Goal: Task Accomplishment & Management: Use online tool/utility

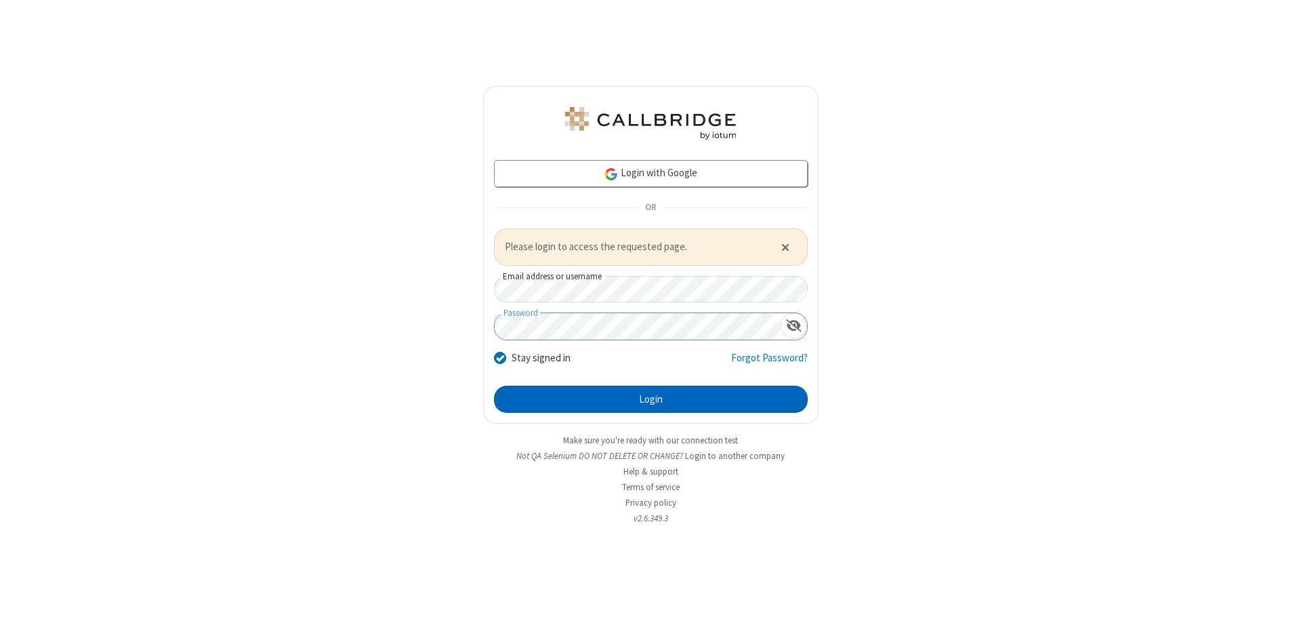
click at [651, 399] on button "Login" at bounding box center [651, 399] width 314 height 27
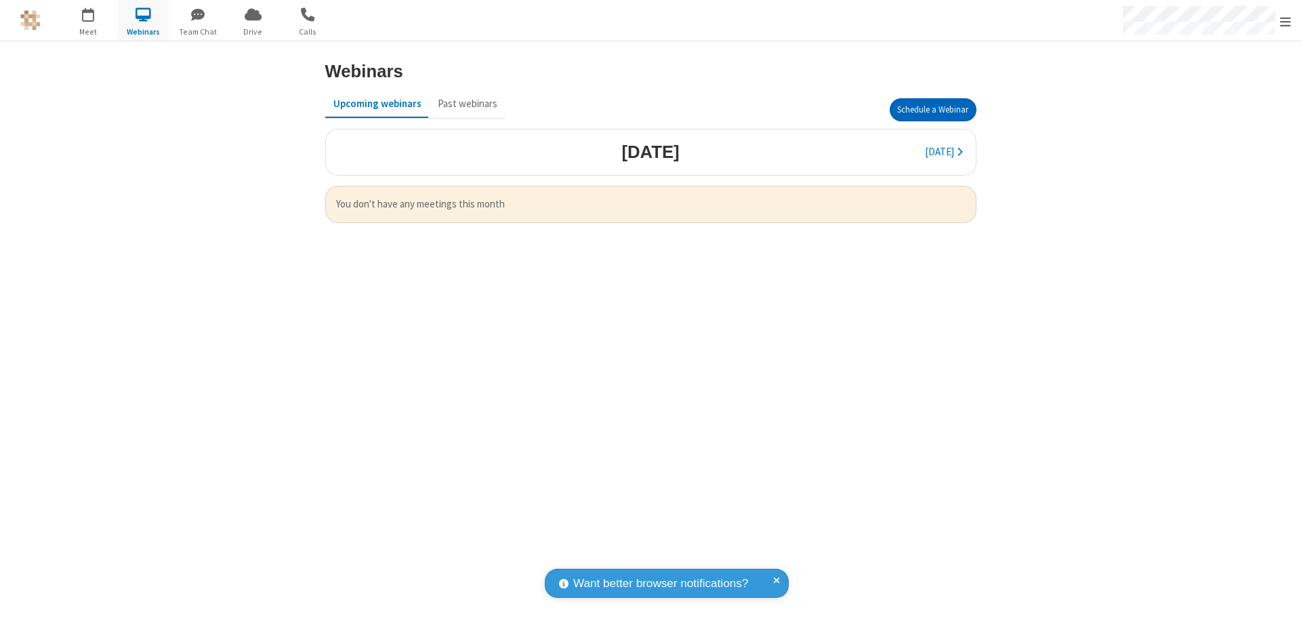
click at [933, 110] on button "Schedule a Webinar" at bounding box center [933, 109] width 87 height 23
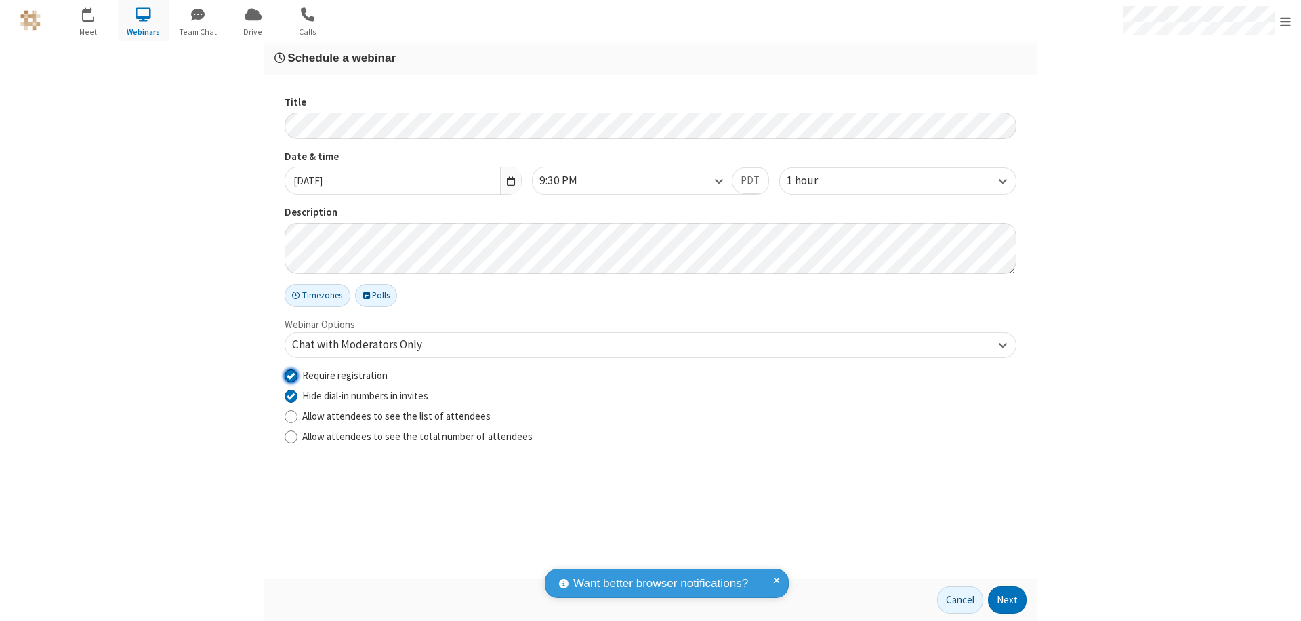
click at [291, 375] on input "Require registration" at bounding box center [291, 375] width 13 height 14
checkbox input "false"
click at [1008, 600] on button "Next" at bounding box center [1007, 599] width 39 height 27
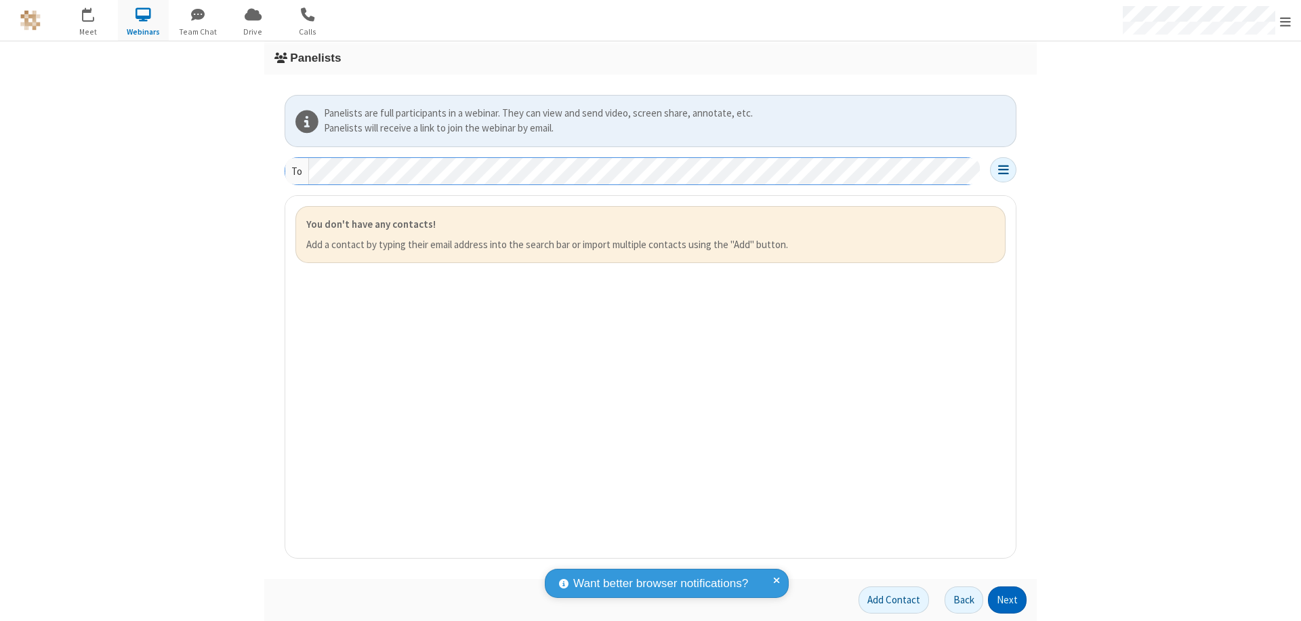
click at [1008, 600] on button "Next" at bounding box center [1007, 599] width 39 height 27
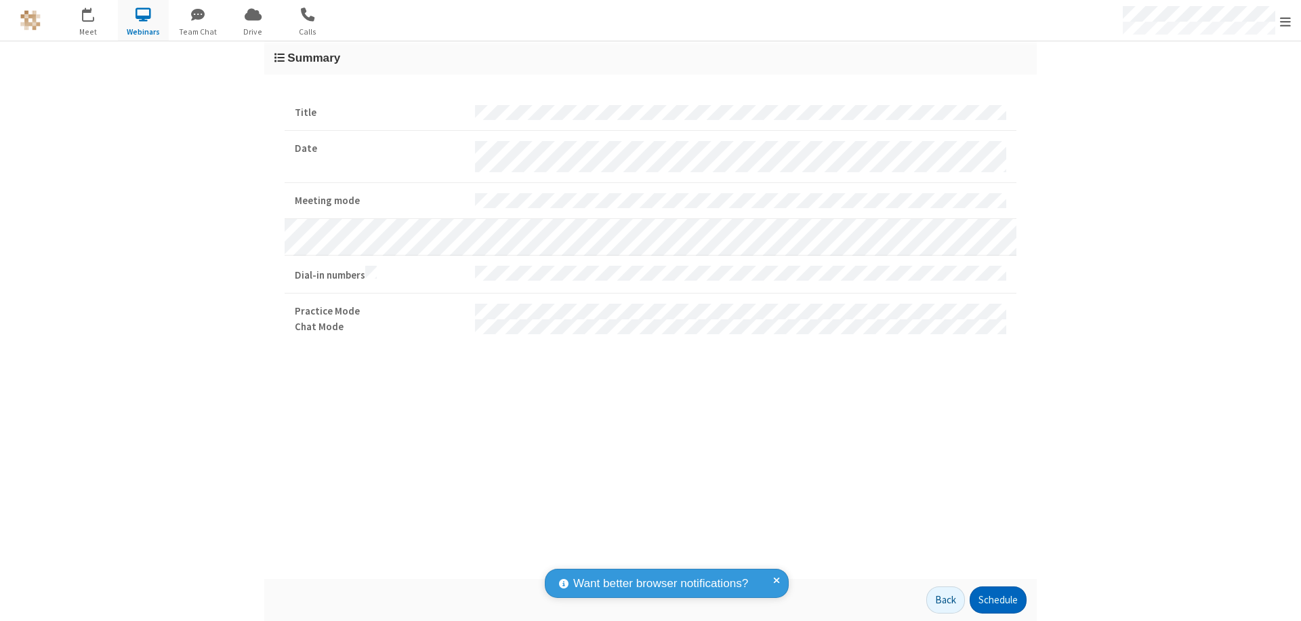
click at [998, 600] on button "Schedule" at bounding box center [998, 599] width 57 height 27
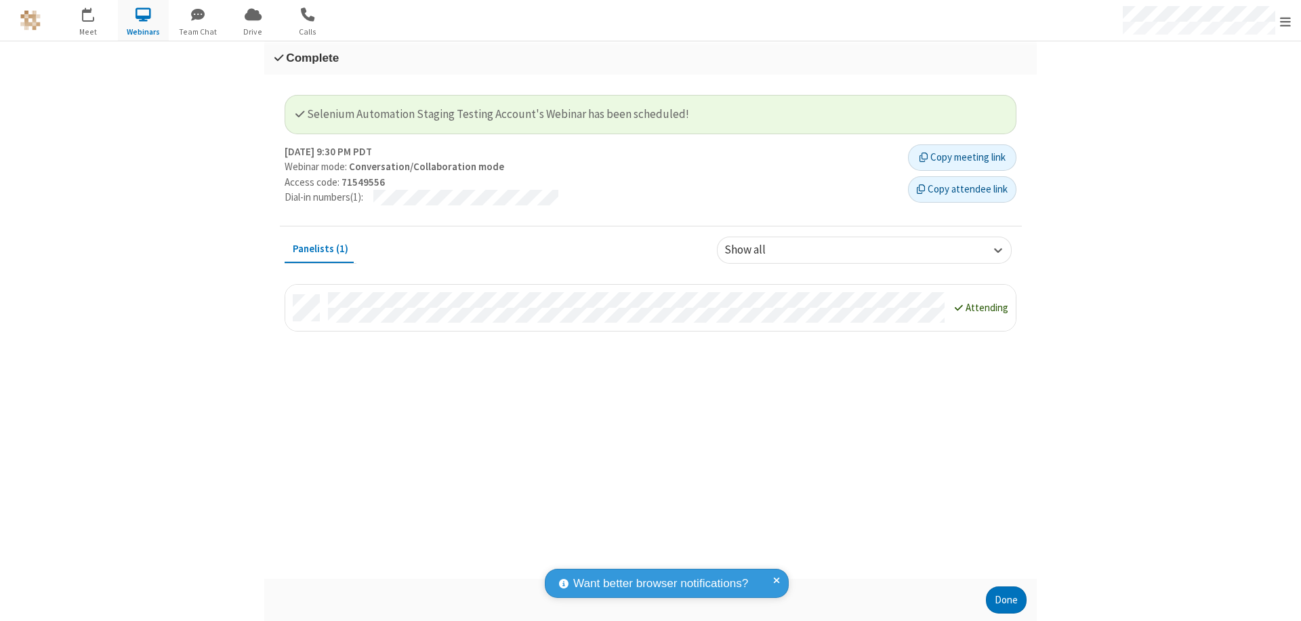
click at [1007, 600] on button "Done" at bounding box center [1006, 599] width 41 height 27
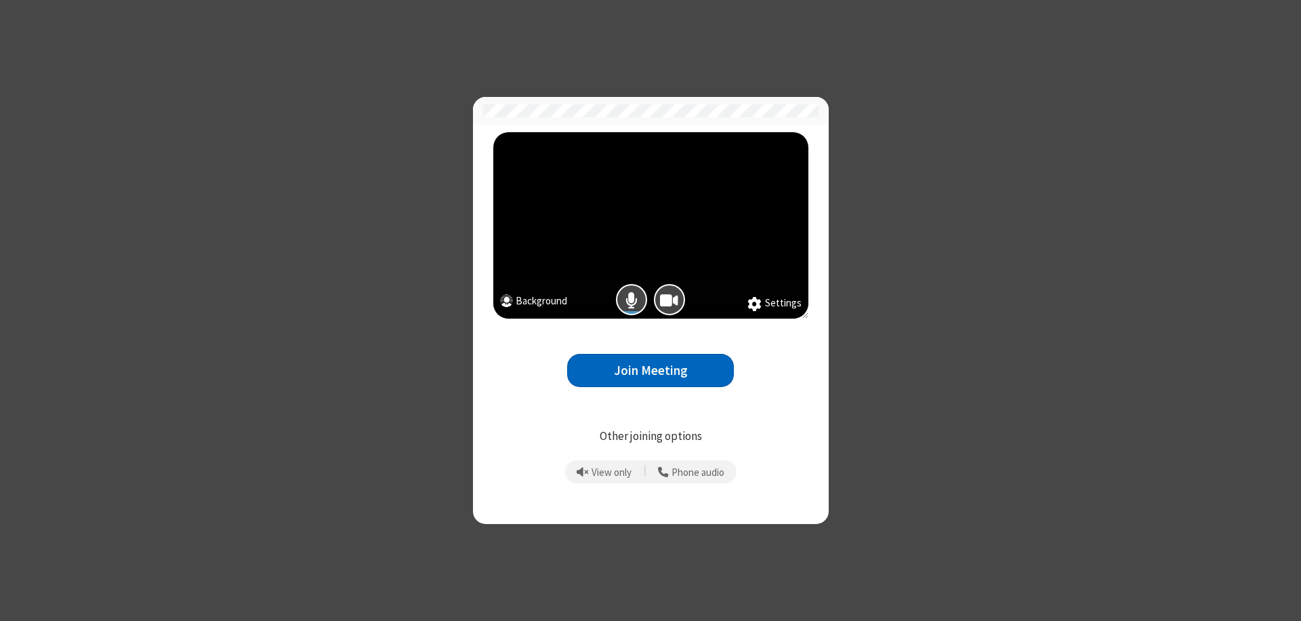
click at [651, 370] on button "Join Meeting" at bounding box center [650, 370] width 167 height 33
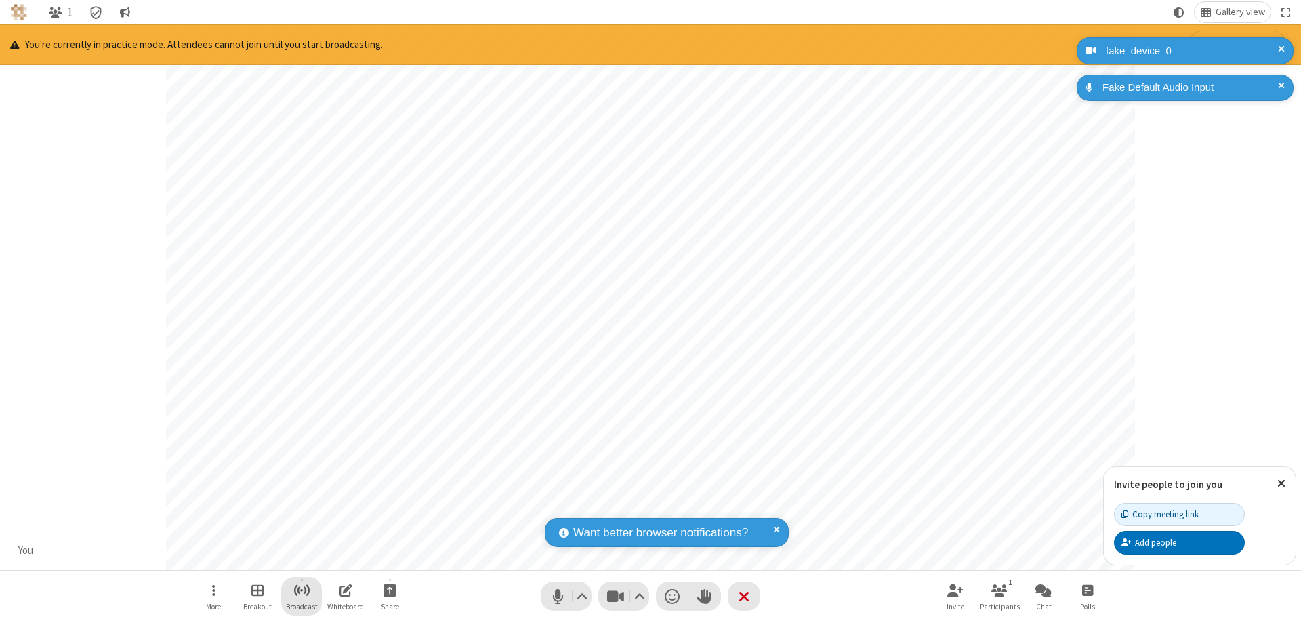
click at [301, 590] on span "Start broadcast" at bounding box center [301, 590] width 17 height 17
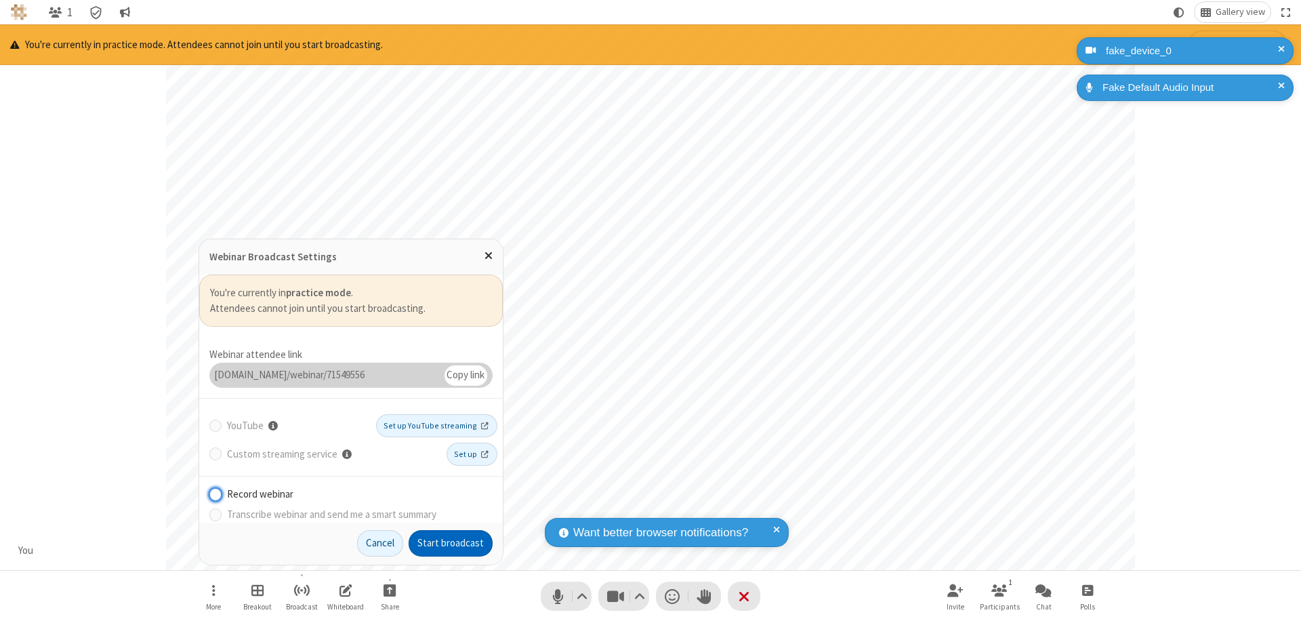
click at [451, 543] on button "Start broadcast" at bounding box center [451, 543] width 84 height 27
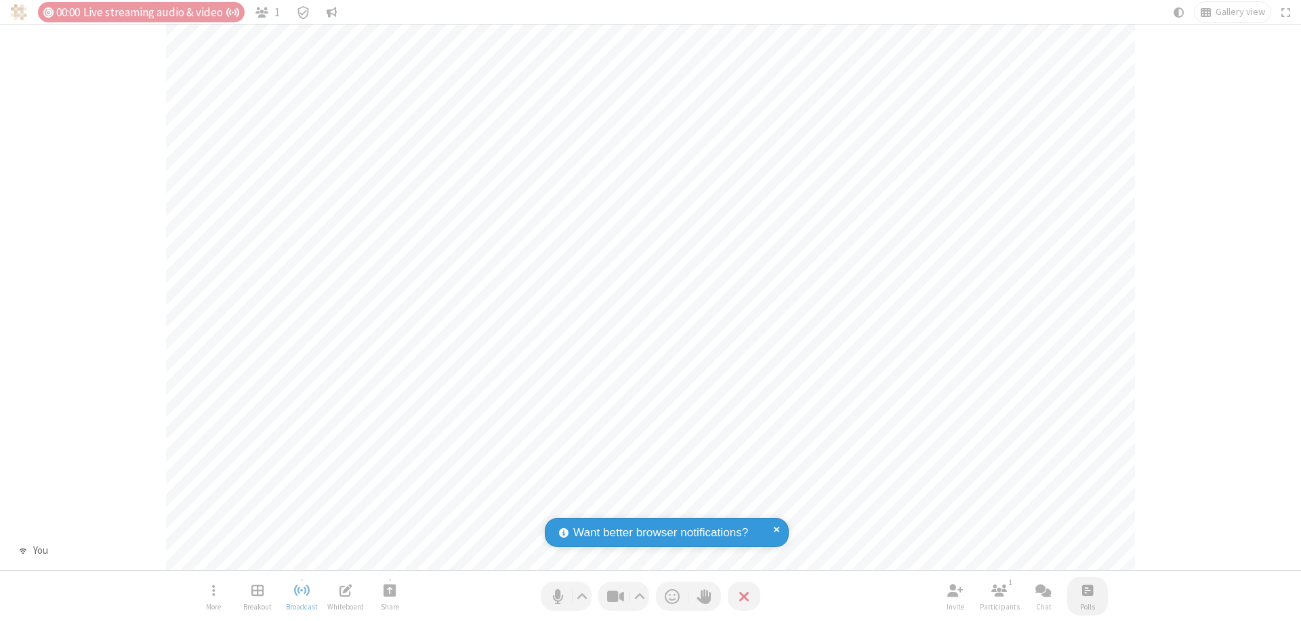
click at [1087, 590] on span "Open poll" at bounding box center [1087, 590] width 11 height 17
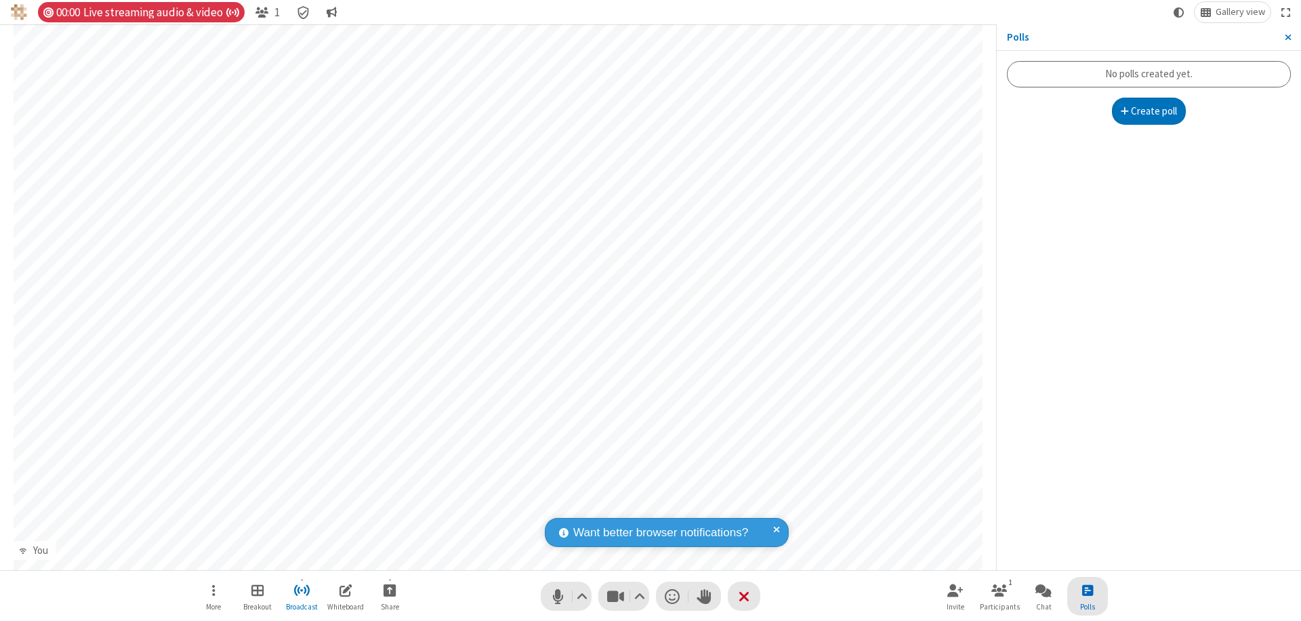
click at [1149, 111] on button "Create poll" at bounding box center [1149, 111] width 75 height 27
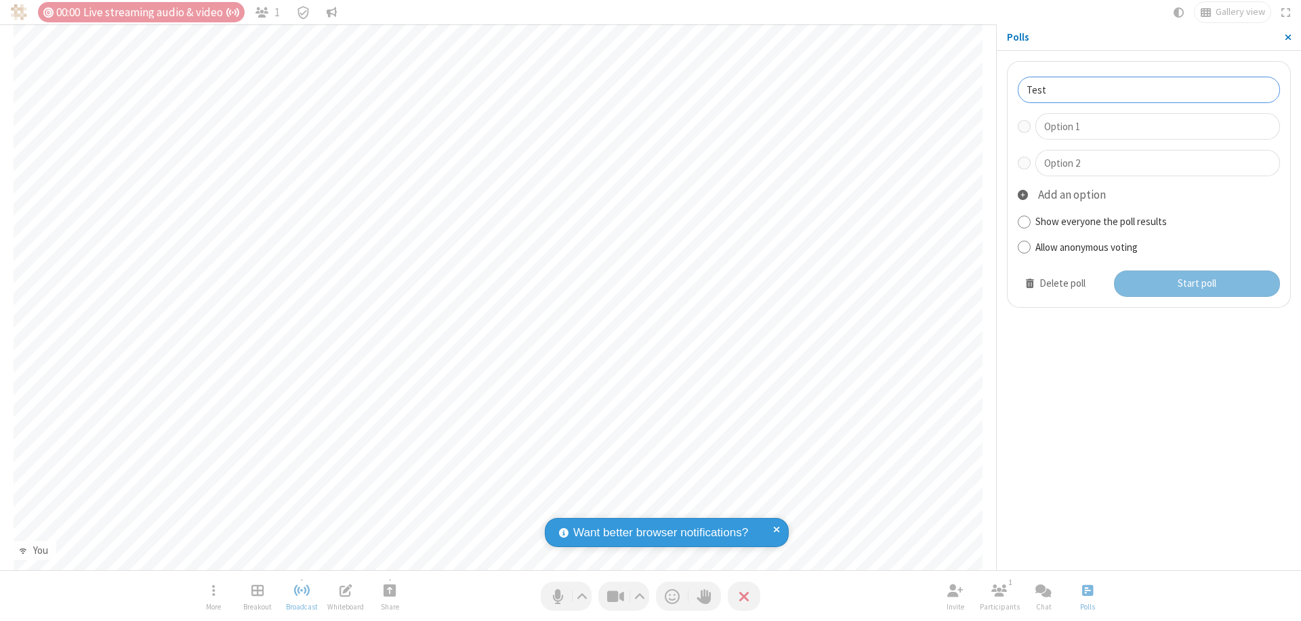
type input "Test"
type input "Yes"
type input "No"
click at [1196, 283] on button "Start poll" at bounding box center [1197, 283] width 167 height 27
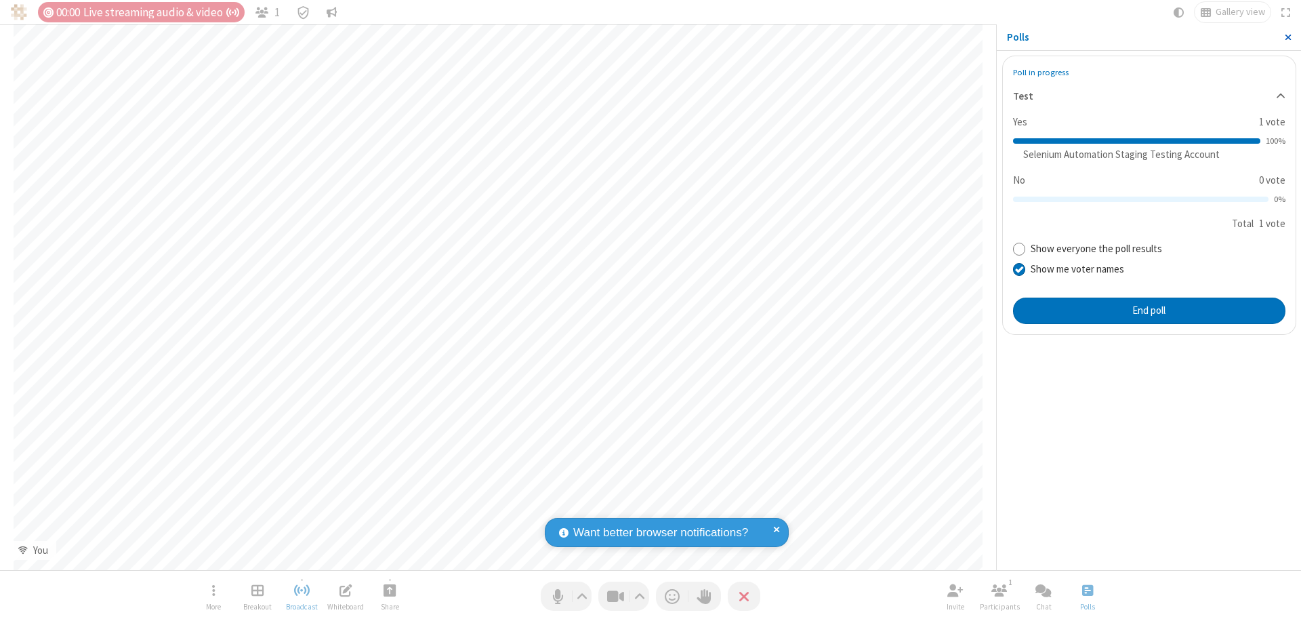
click at [1288, 37] on span "Close sidebar" at bounding box center [1288, 37] width 7 height 11
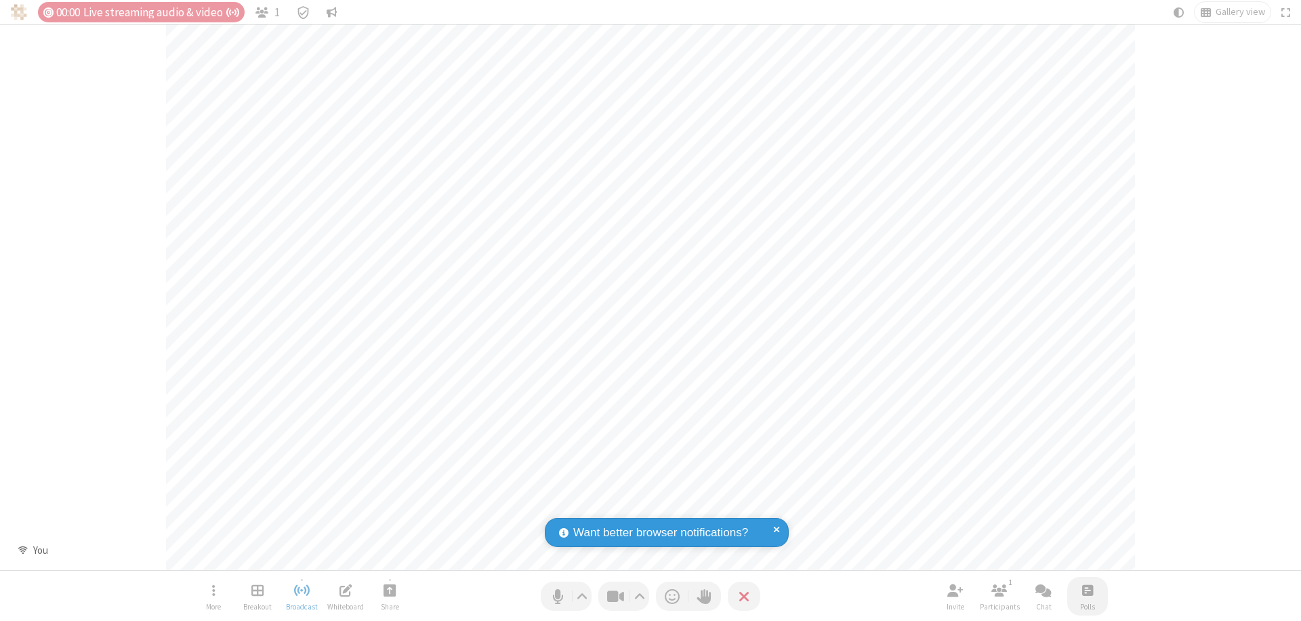
click at [1087, 590] on span "Open poll" at bounding box center [1087, 590] width 11 height 17
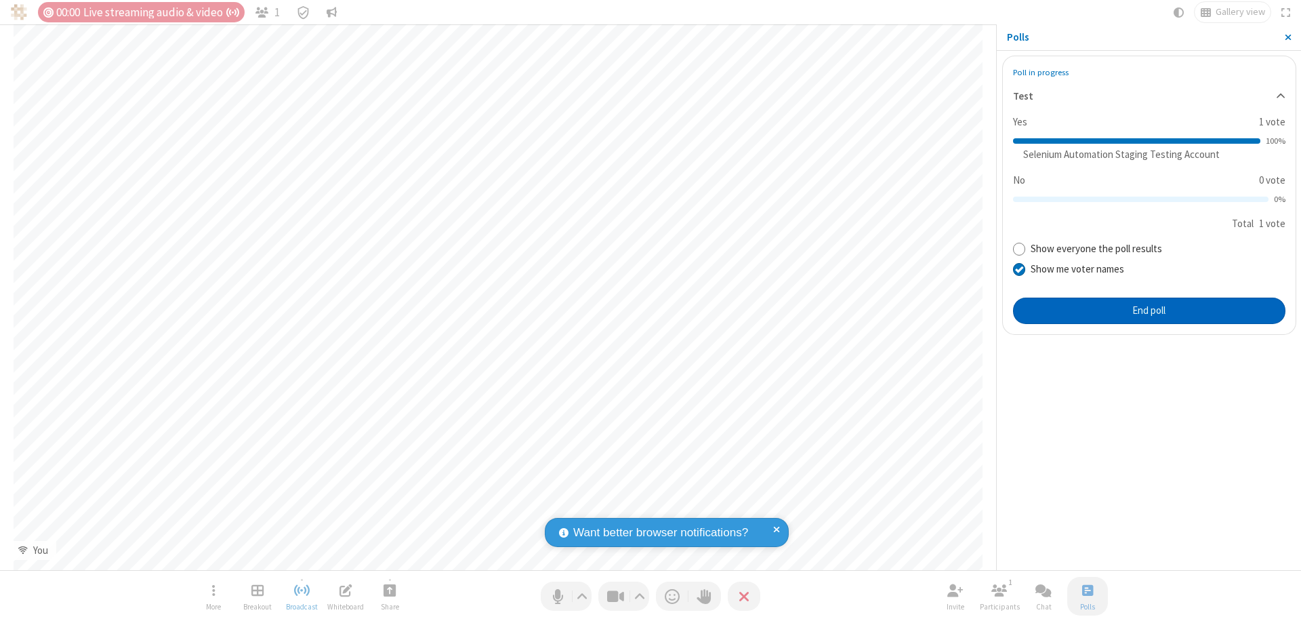
click at [1149, 310] on button "End poll" at bounding box center [1149, 311] width 272 height 27
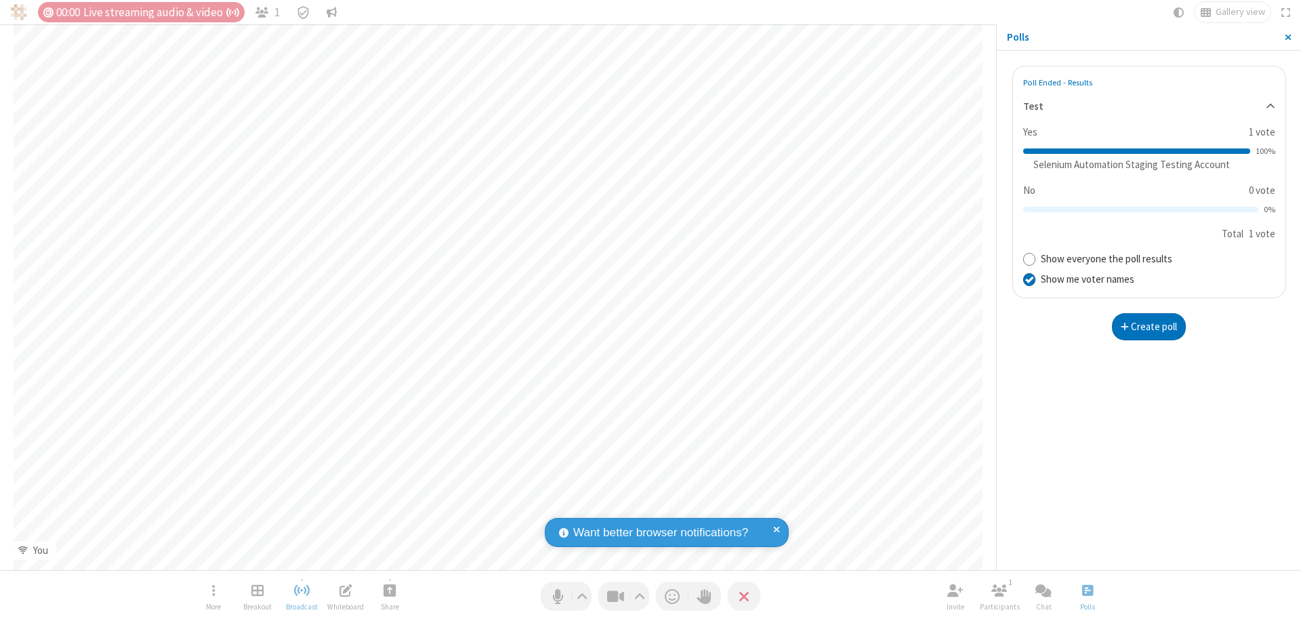
click at [1288, 37] on span "Close sidebar" at bounding box center [1288, 37] width 7 height 11
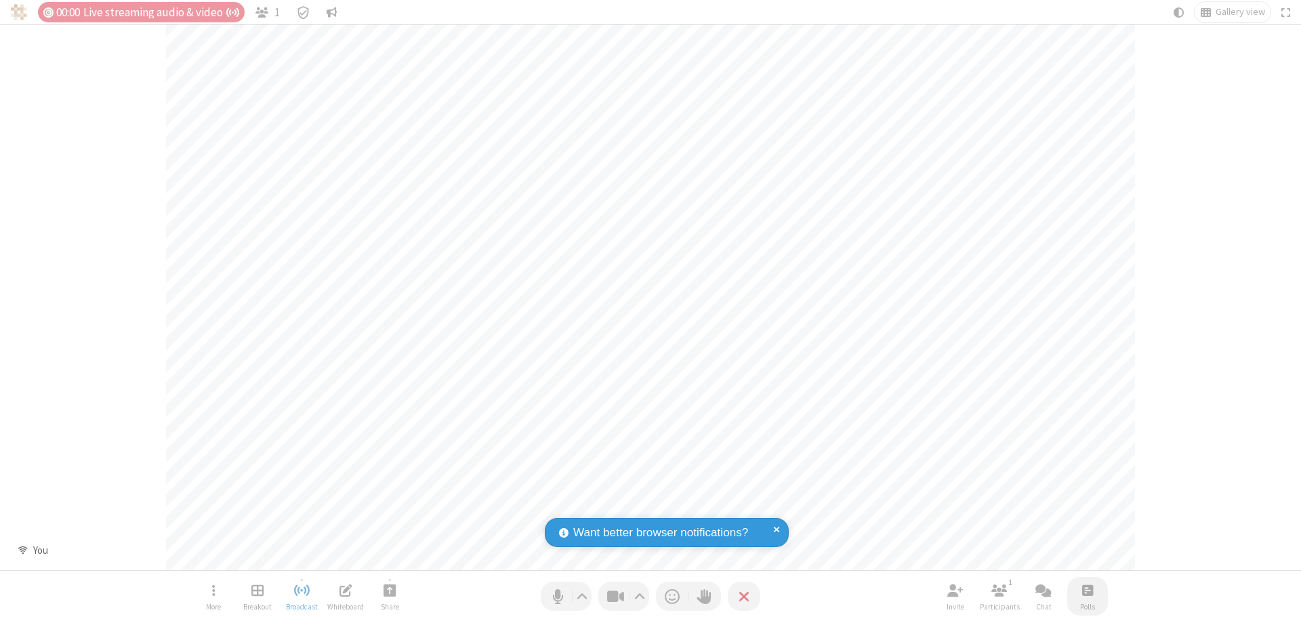
click at [1087, 590] on span "Open poll" at bounding box center [1087, 590] width 11 height 17
